Goal: Transaction & Acquisition: Obtain resource

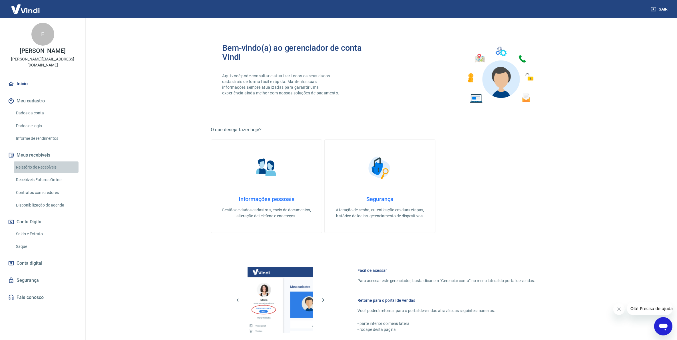
click at [47, 163] on link "Relatório de Recebíveis" at bounding box center [46, 168] width 65 height 12
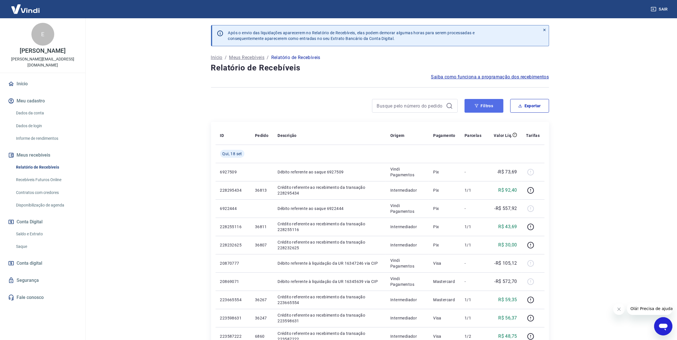
click at [483, 102] on button "Filtros" at bounding box center [483, 106] width 39 height 14
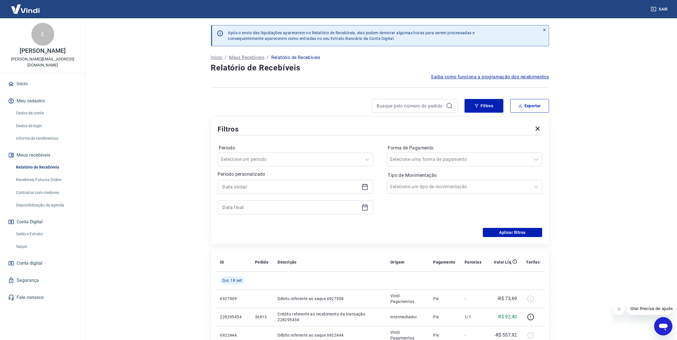
click at [365, 188] on icon at bounding box center [364, 186] width 7 height 7
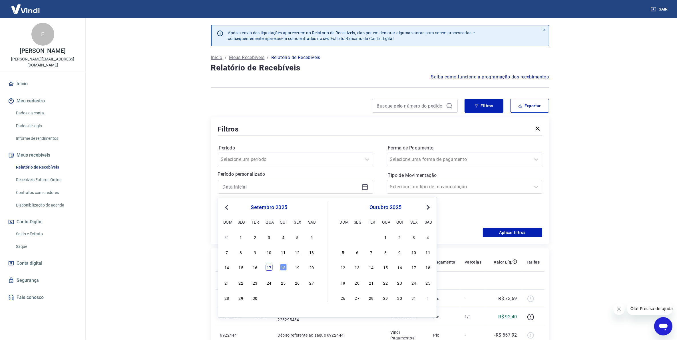
click at [266, 269] on div "17" at bounding box center [269, 267] width 7 height 7
type input "[DATE]"
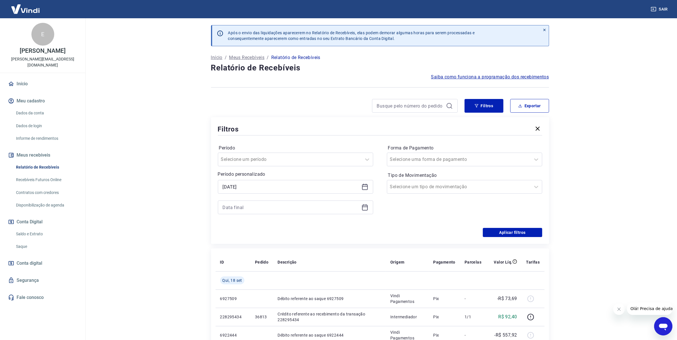
click at [366, 208] on icon at bounding box center [364, 207] width 7 height 7
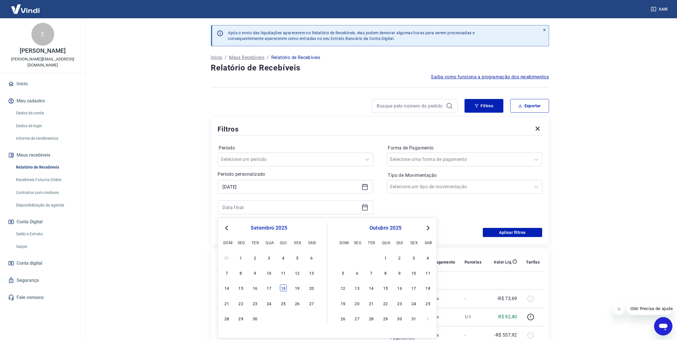
click at [283, 289] on div "18" at bounding box center [283, 288] width 7 height 7
type input "[DATE]"
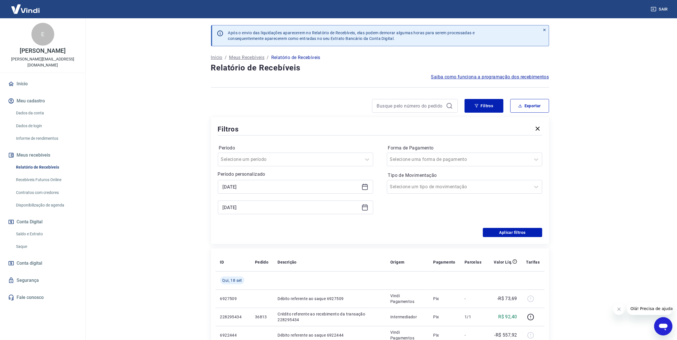
click at [493, 226] on div "Período Selecione um período Período personalizado Selected date: [DATE] [DATE]…" at bounding box center [380, 182] width 324 height 91
click at [487, 235] on button "Aplicar filtros" at bounding box center [512, 232] width 59 height 9
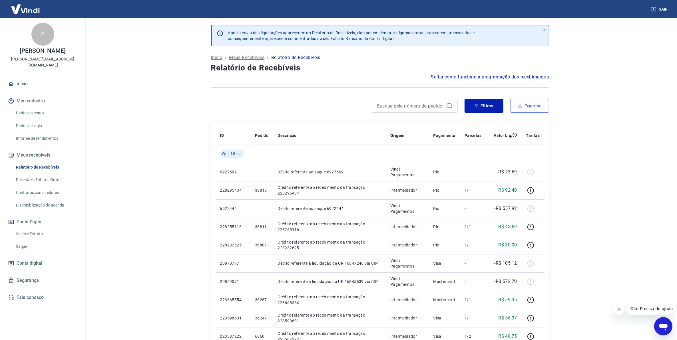
click at [536, 103] on button "Exportar" at bounding box center [529, 106] width 39 height 14
type input "[DATE]"
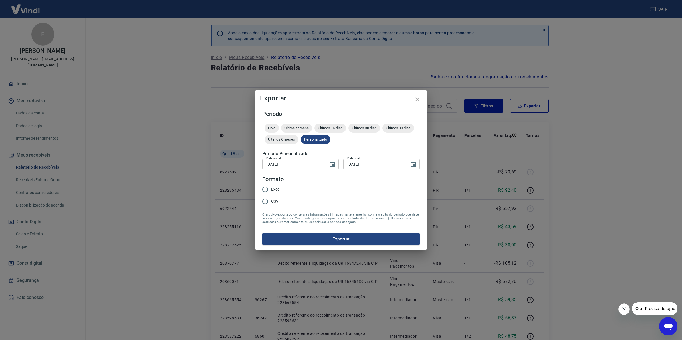
click at [273, 189] on span "Excel" at bounding box center [275, 189] width 9 height 6
click at [271, 189] on input "Excel" at bounding box center [265, 189] width 12 height 12
radio input "true"
click at [282, 241] on button "Exportar" at bounding box center [341, 239] width 158 height 12
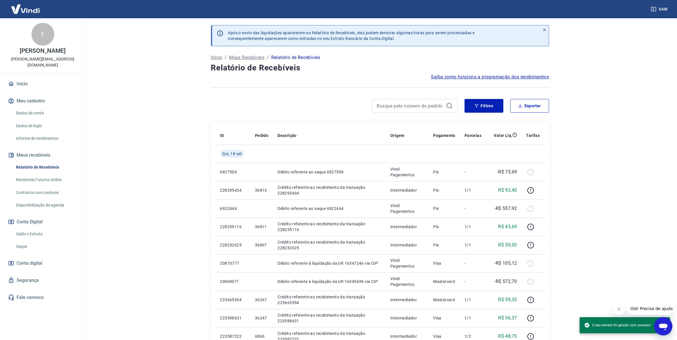
click at [32, 228] on link "Saldo e Extrato" at bounding box center [46, 234] width 65 height 12
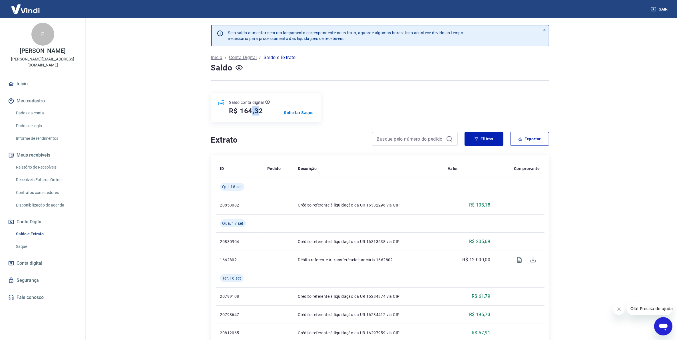
drag, startPoint x: 258, startPoint y: 110, endPoint x: 253, endPoint y: 110, distance: 5.1
click at [253, 110] on h5 "R$ 164,32" at bounding box center [246, 110] width 34 height 9
